Goal: Find specific page/section: Find specific page/section

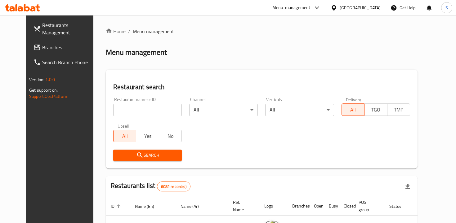
click at [146, 108] on input "search" at bounding box center [147, 110] width 69 height 12
type input "patza"
click at [151, 157] on span "Search" at bounding box center [147, 156] width 59 height 8
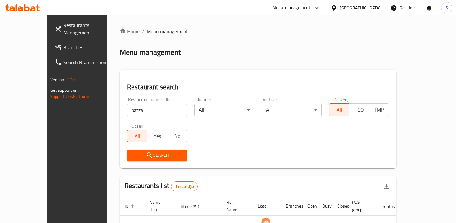
scroll to position [41, 0]
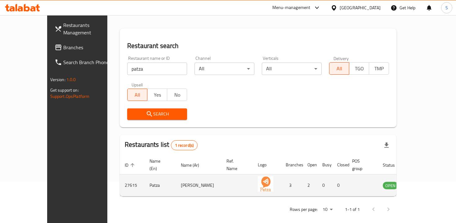
click at [423, 183] on icon "enhanced table" at bounding box center [419, 185] width 7 height 5
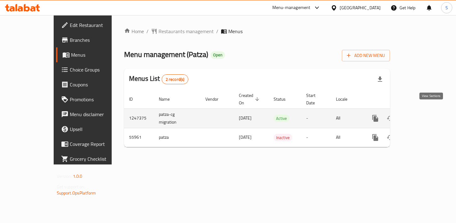
click at [424, 115] on icon "enhanced table" at bounding box center [419, 118] width 7 height 7
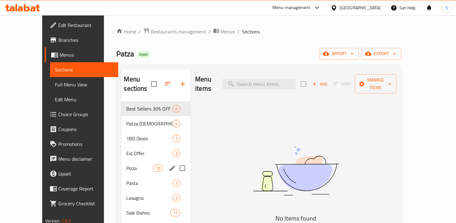
click at [126, 164] on div "Pizza 10" at bounding box center [155, 168] width 69 height 15
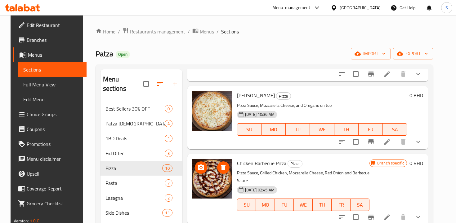
scroll to position [72, 0]
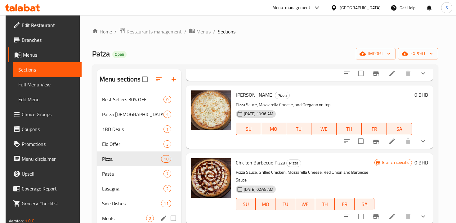
click at [117, 214] on div "Meals 2" at bounding box center [139, 218] width 84 height 15
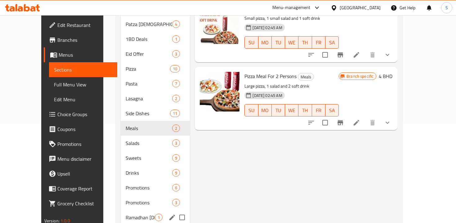
scroll to position [114, 0]
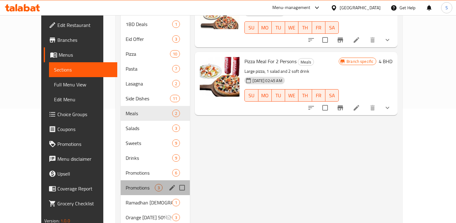
click at [123, 181] on div "Promotions 3" at bounding box center [155, 188] width 69 height 15
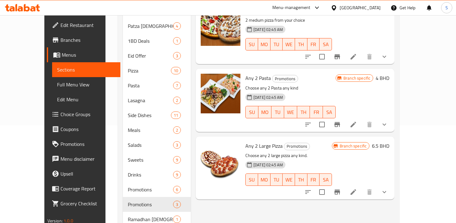
scroll to position [102, 0]
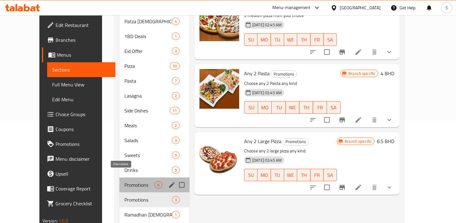
click at [124, 182] on span "Promotions" at bounding box center [139, 185] width 30 height 7
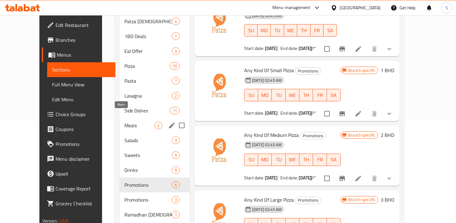
click at [126, 122] on span "Meals" at bounding box center [139, 125] width 30 height 7
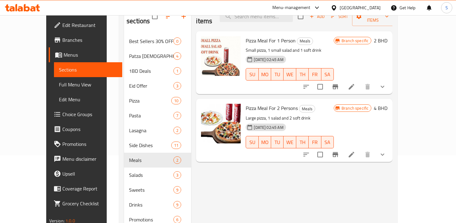
scroll to position [57, 0]
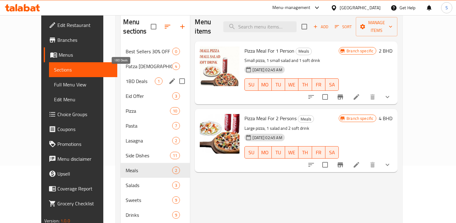
click at [129, 78] on span "1BD Deals" at bounding box center [140, 81] width 29 height 7
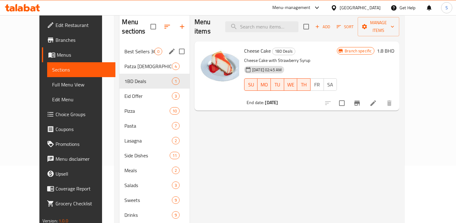
click at [126, 46] on div "Best Sellers 30% OFF 0" at bounding box center [154, 51] width 70 height 15
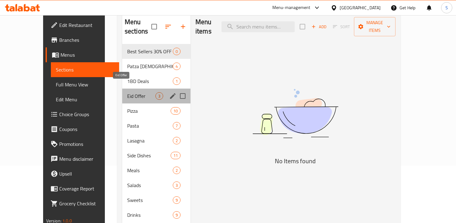
click at [127, 92] on span "Eid Offer" at bounding box center [141, 95] width 28 height 7
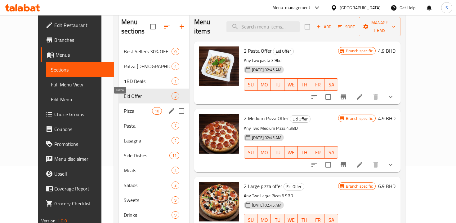
click at [124, 107] on span "Pizza" at bounding box center [138, 110] width 28 height 7
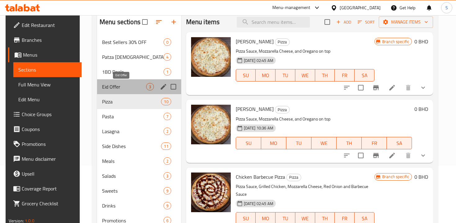
click at [117, 85] on span "Eid Offer" at bounding box center [124, 86] width 44 height 7
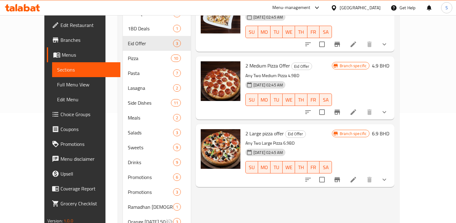
scroll to position [110, 0]
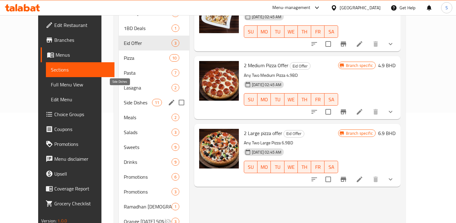
click at [124, 99] on span "Side Dishes" at bounding box center [138, 102] width 28 height 7
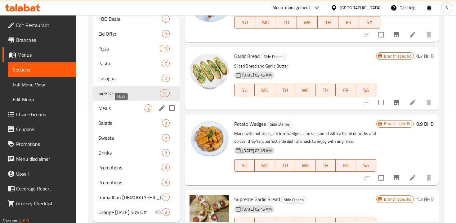
click at [116, 110] on span "Meals" at bounding box center [121, 108] width 46 height 7
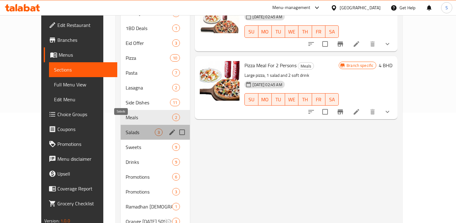
click at [126, 129] on span "Salads" at bounding box center [140, 132] width 29 height 7
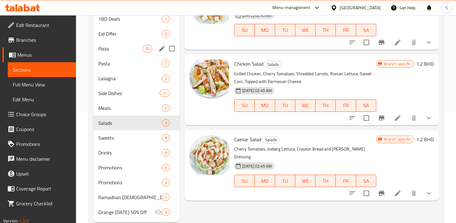
click at [130, 53] on div "Pizza 10" at bounding box center [136, 48] width 86 height 15
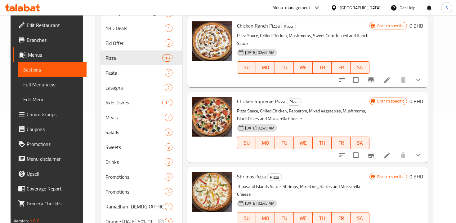
scroll to position [149, 0]
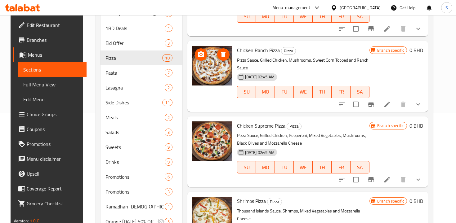
click at [205, 59] on img at bounding box center [212, 66] width 40 height 40
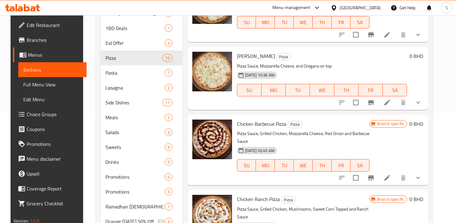
click at [311, 10] on div "Menu-management" at bounding box center [291, 7] width 38 height 7
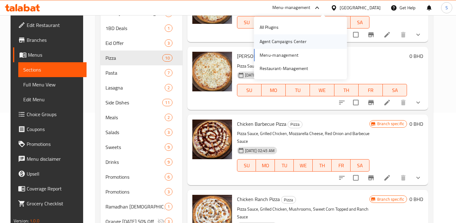
click at [276, 41] on div "Agent Campaigns Center" at bounding box center [283, 41] width 47 height 7
